Goal: Information Seeking & Learning: Learn about a topic

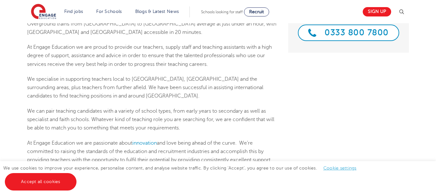
scroll to position [162, 0]
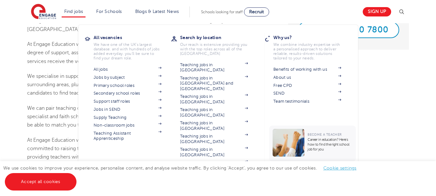
click at [80, 15] on li "Find jobs All vacancies We have one of the UK's largest database. and with hund…" at bounding box center [74, 11] width 24 height 11
click at [162, 92] on img at bounding box center [159, 92] width 3 height 2
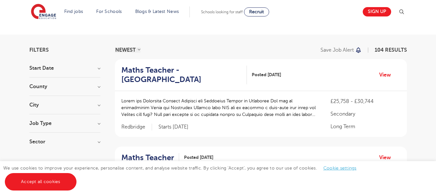
scroll to position [30, 0]
click at [98, 124] on h3 "Job Type" at bounding box center [64, 123] width 71 height 5
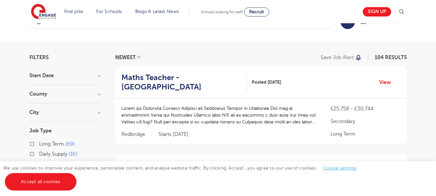
scroll to position [22, 0]
